Goal: Check status

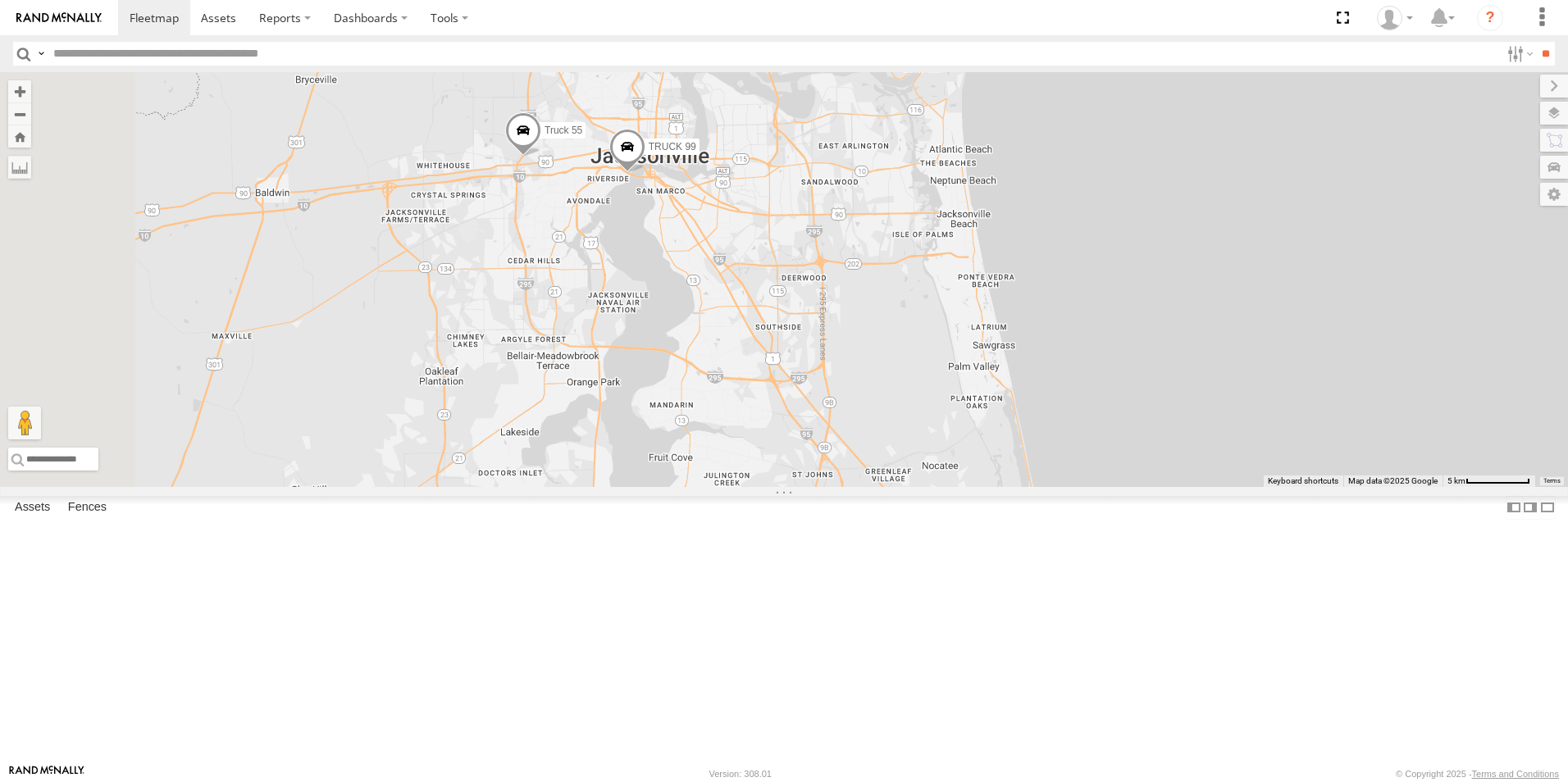
drag, startPoint x: 859, startPoint y: 437, endPoint x: 1254, endPoint y: 604, distance: 428.9
click at [1254, 487] on div "Truck 55 TRUCK 99" at bounding box center [784, 279] width 1568 height 415
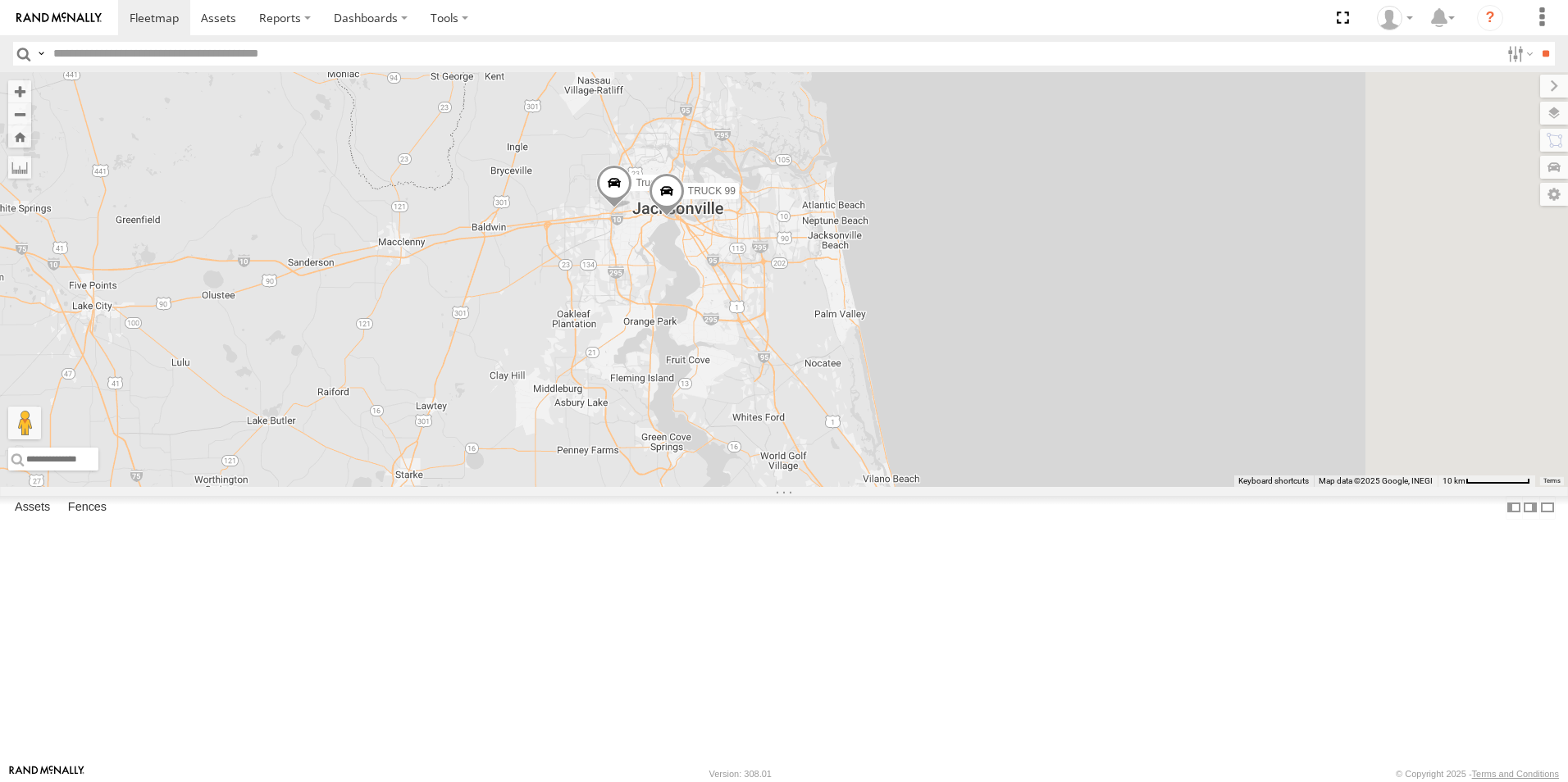
drag, startPoint x: 1195, startPoint y: 631, endPoint x: 1024, endPoint y: 524, distance: 201.7
click at [1024, 487] on div "Truck 55 TRUCK 99 TRUCK 49" at bounding box center [784, 279] width 1568 height 415
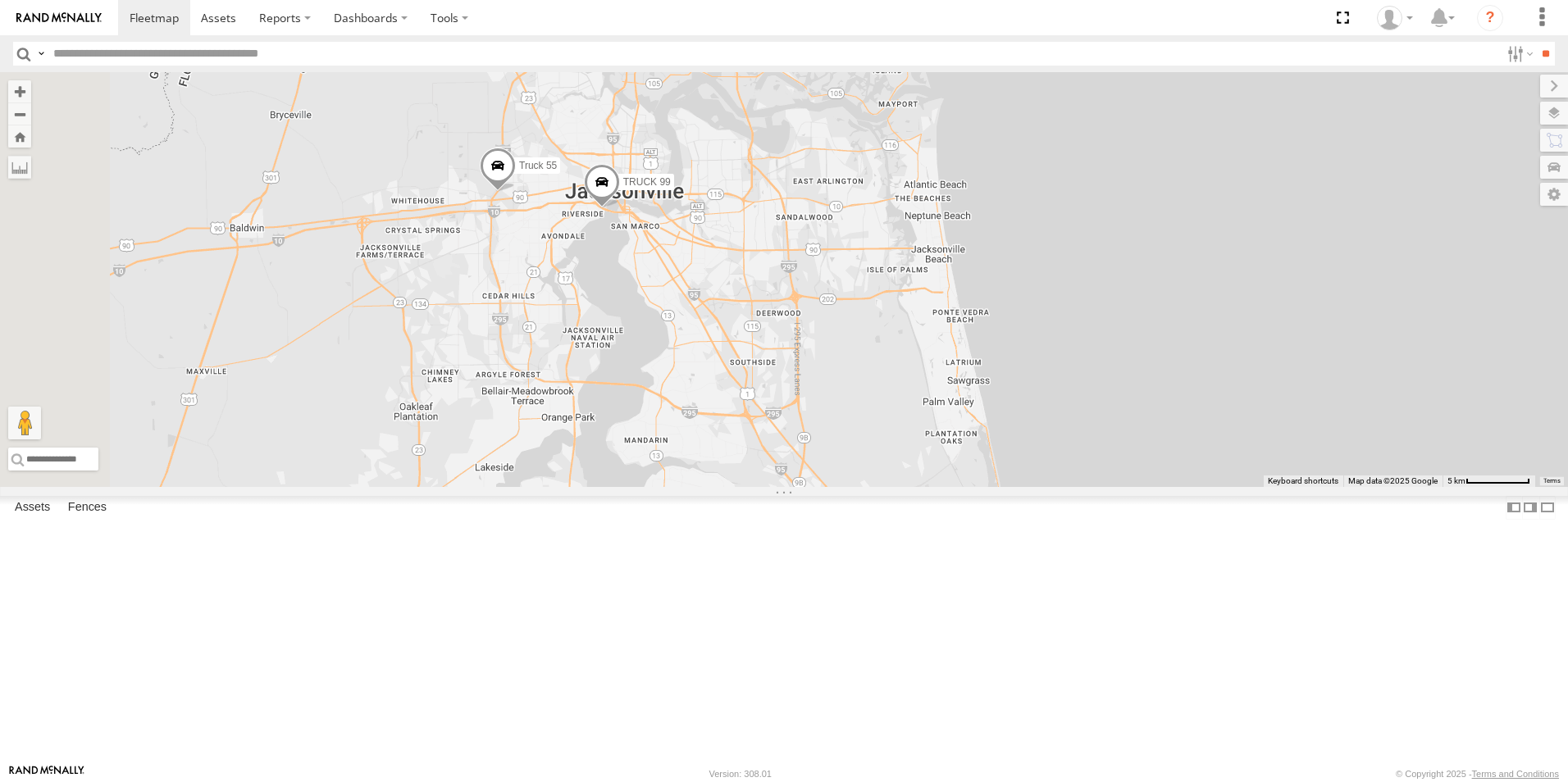
drag, startPoint x: 782, startPoint y: 386, endPoint x: 909, endPoint y: 488, distance: 162.9
click at [909, 487] on div "Truck 55 TRUCK 99" at bounding box center [784, 279] width 1568 height 415
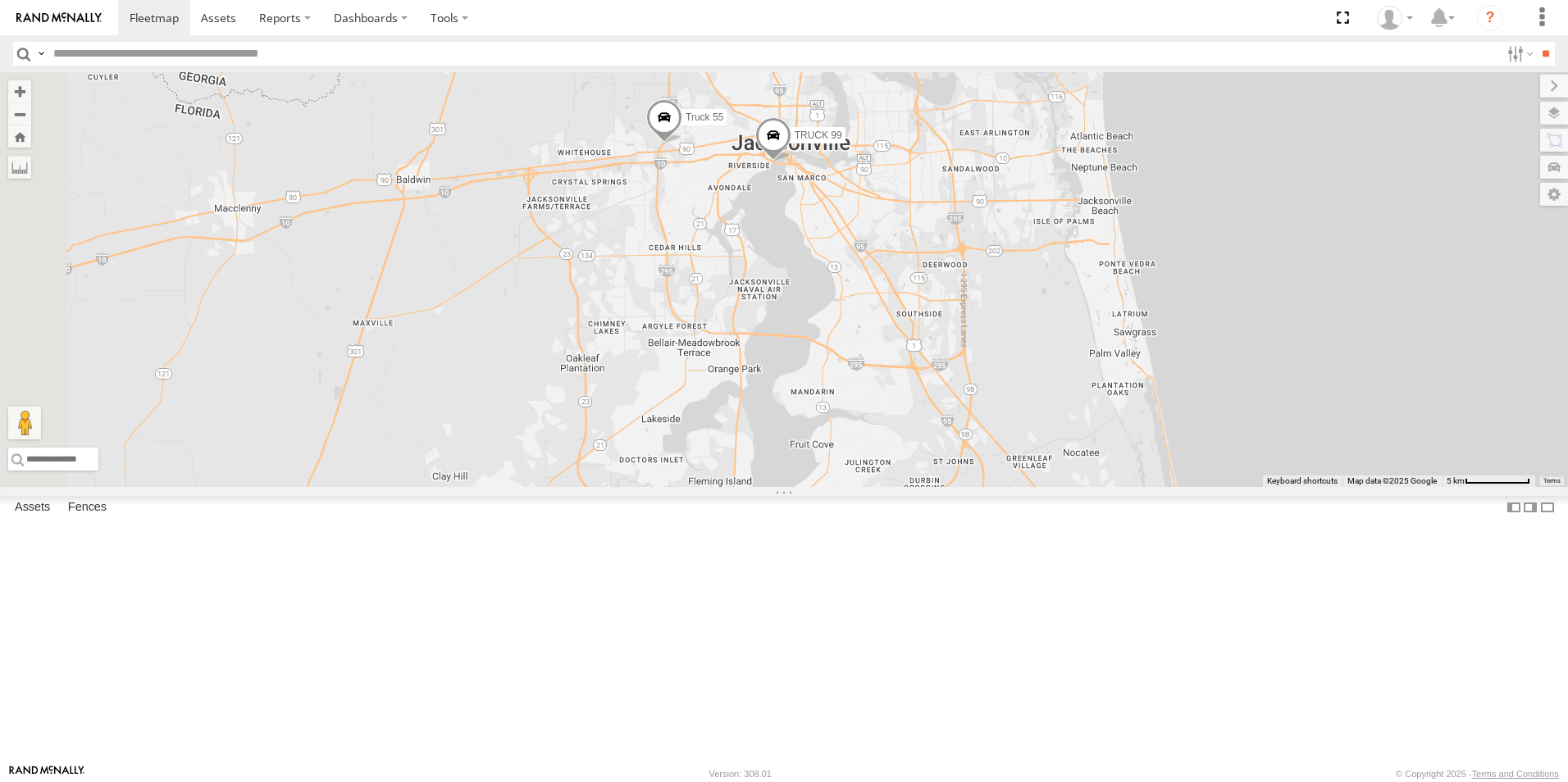
drag, startPoint x: 943, startPoint y: 414, endPoint x: 1109, endPoint y: 364, distance: 173.4
click at [1109, 364] on div "Truck 55 TRUCK 99" at bounding box center [784, 279] width 1568 height 415
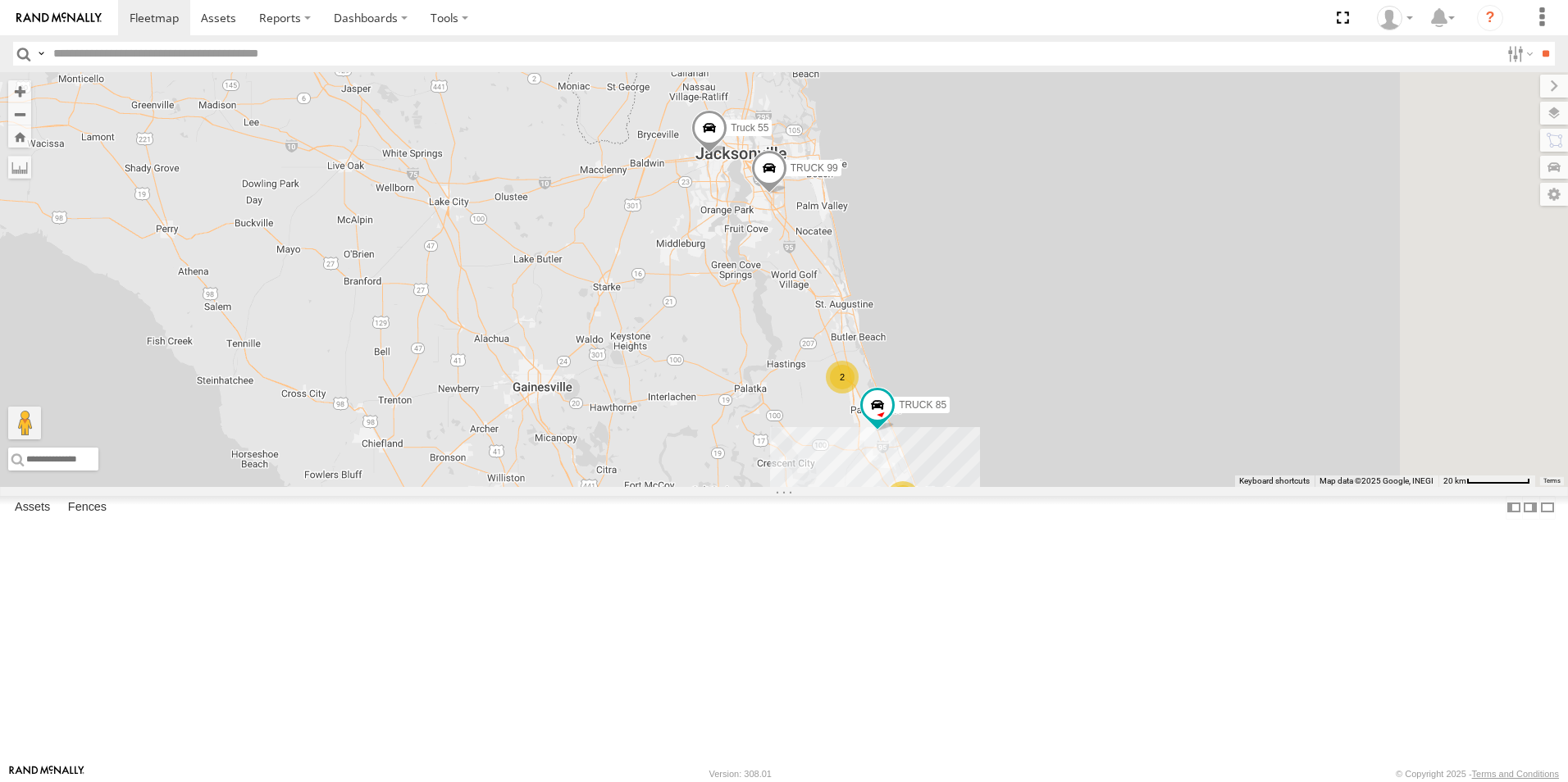
drag, startPoint x: 1018, startPoint y: 341, endPoint x: 931, endPoint y: 467, distance: 153.1
click at [931, 467] on div "Truck 55 TRUCK 99 TRUCK 85 truck 77 2 6" at bounding box center [784, 279] width 1568 height 415
click at [918, 514] on div "6" at bounding box center [902, 497] width 33 height 33
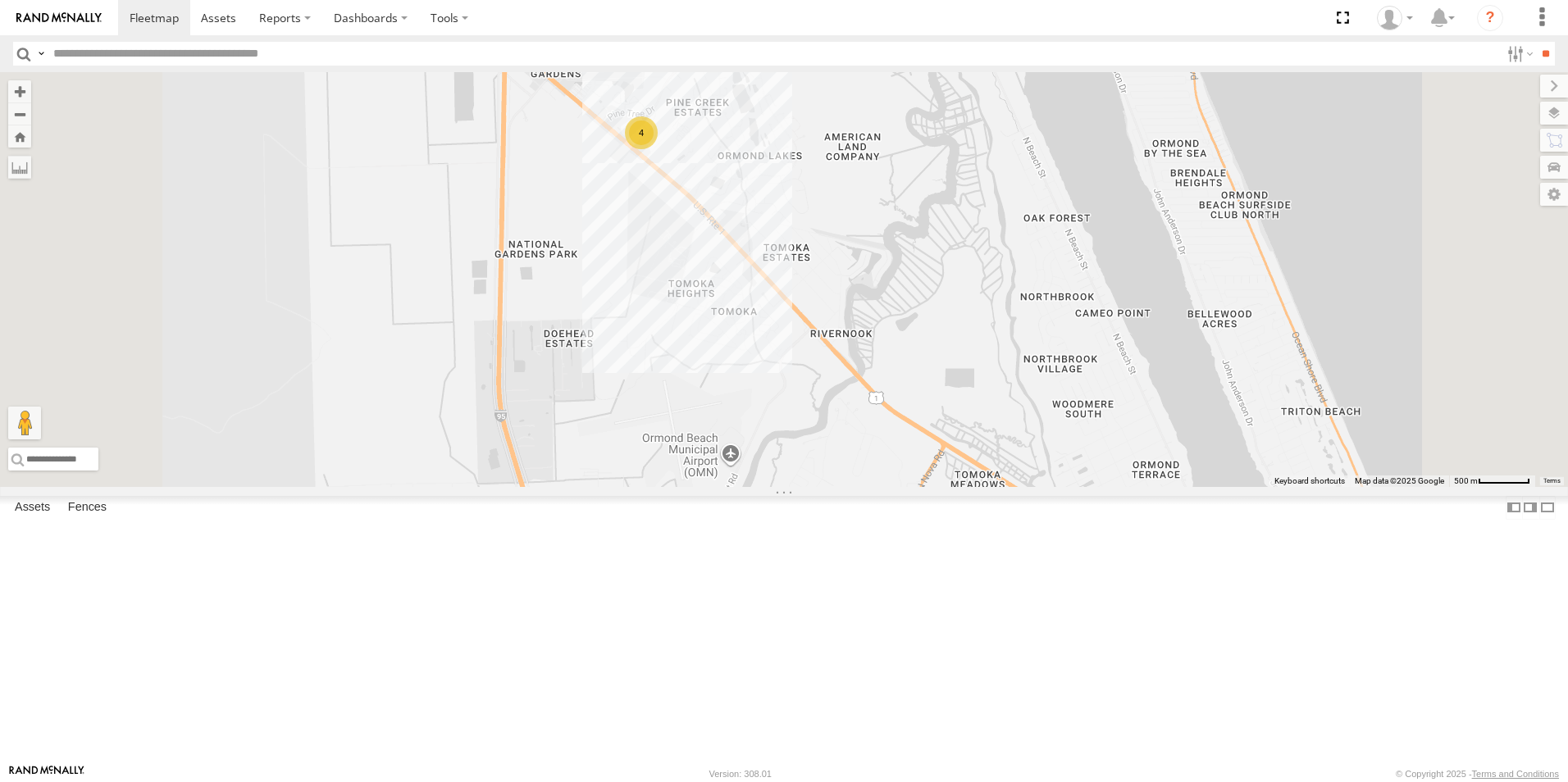
click at [657, 149] on div "4" at bounding box center [642, 133] width 33 height 33
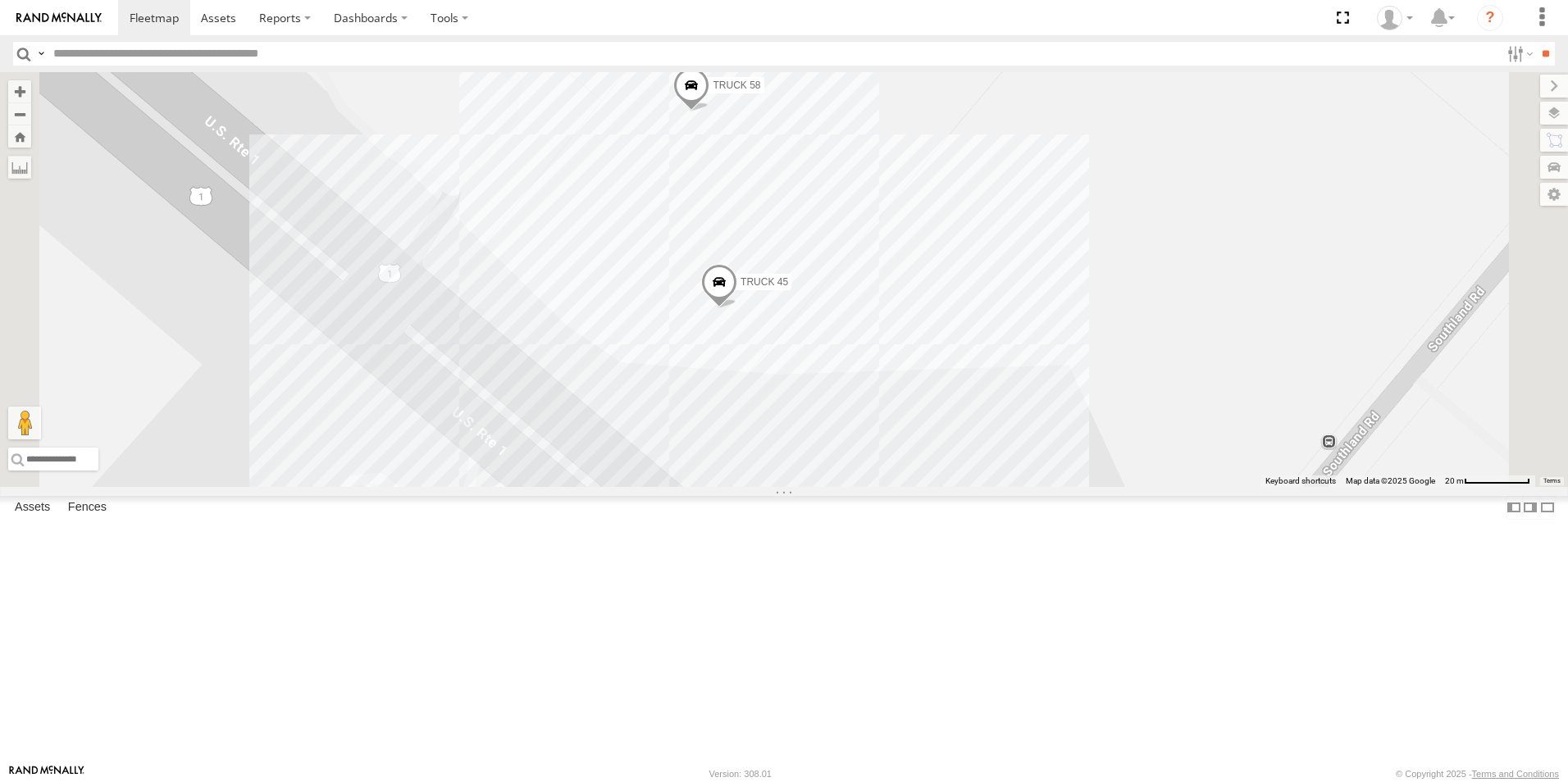
drag, startPoint x: 1061, startPoint y: 423, endPoint x: 1016, endPoint y: 333, distance: 100.6
click at [1016, 333] on div "Truck 55 TRUCK 99 TRUCK 85 truck 77 TRUCK 75 Truck 50 truck 1 TRUCK 45 truck 7 …" at bounding box center [784, 279] width 1568 height 415
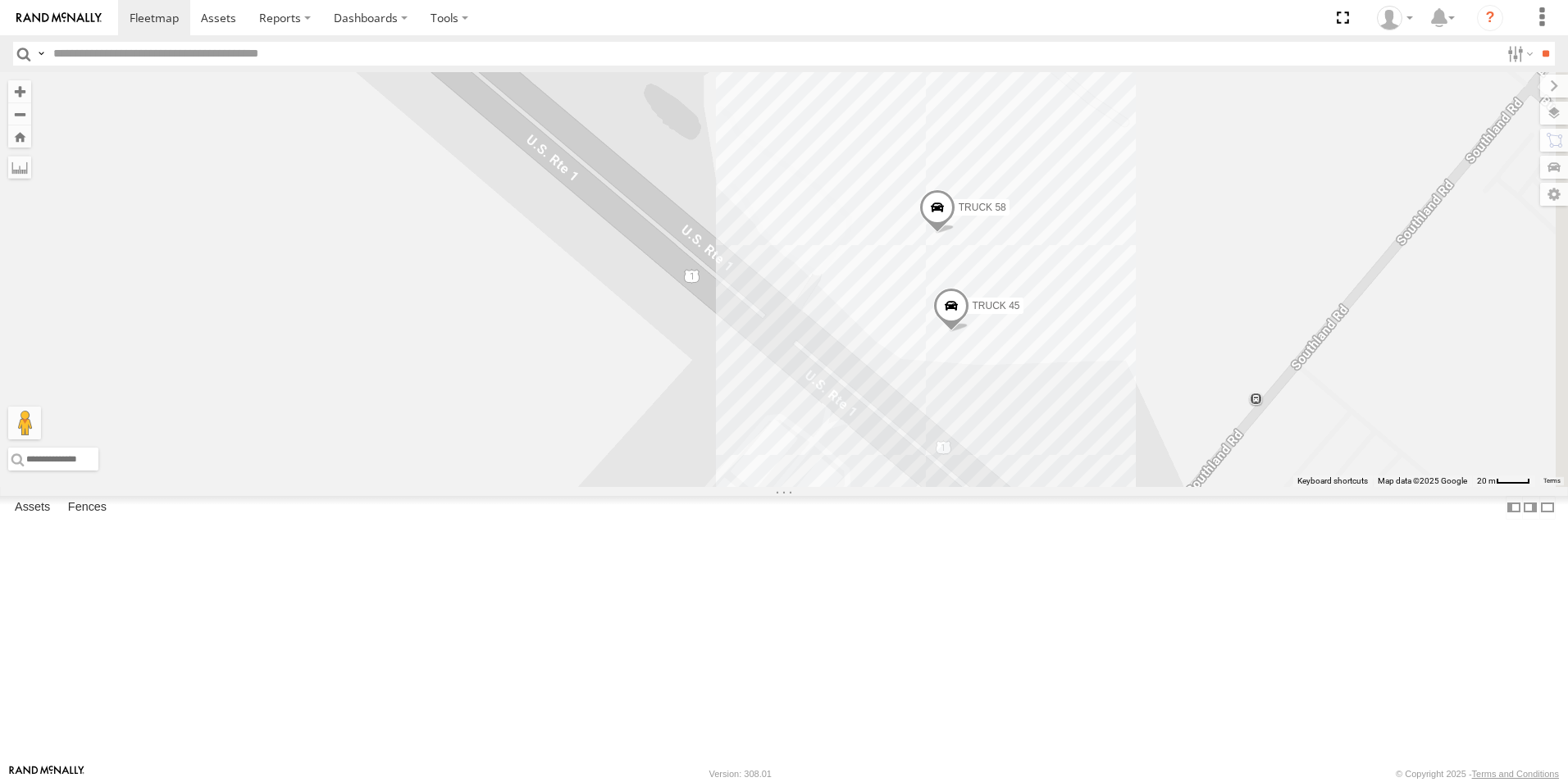
drag, startPoint x: 1367, startPoint y: 419, endPoint x: 811, endPoint y: 568, distance: 575.6
click at [811, 487] on div "Truck 55 TRUCK 99 TRUCK 85 truck 77 TRUCK 75 Truck 50 TRUCK 45 TRUCK 58" at bounding box center [784, 279] width 1568 height 415
